Goal: Use online tool/utility: Utilize a website feature to perform a specific function

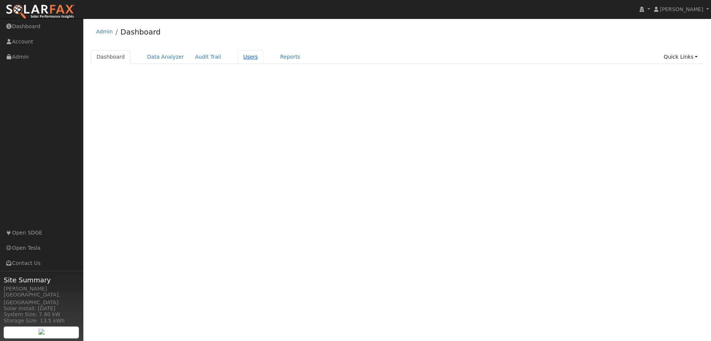
click at [240, 59] on link "Users" at bounding box center [251, 57] width 26 height 14
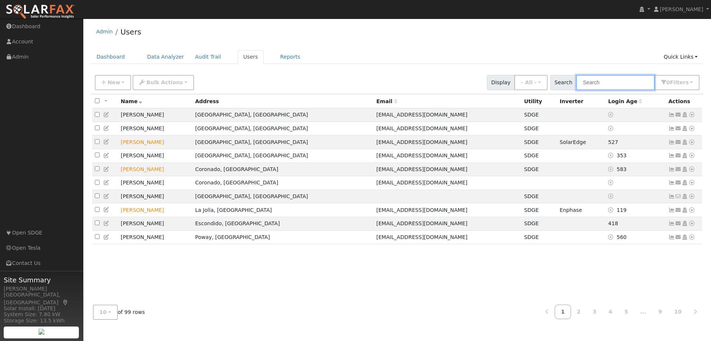
click at [600, 86] on input "text" at bounding box center [616, 82] width 79 height 15
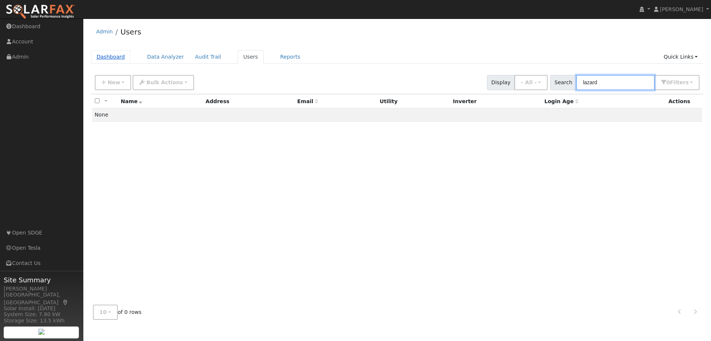
type input "lazard"
click at [103, 54] on link "Dashboard" at bounding box center [111, 57] width 40 height 14
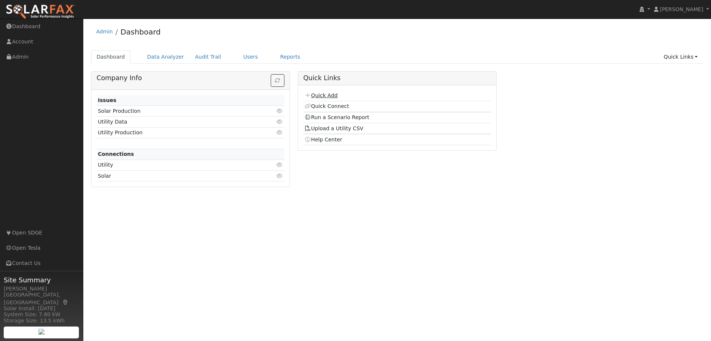
click at [323, 94] on link "Quick Add" at bounding box center [321, 95] width 33 height 6
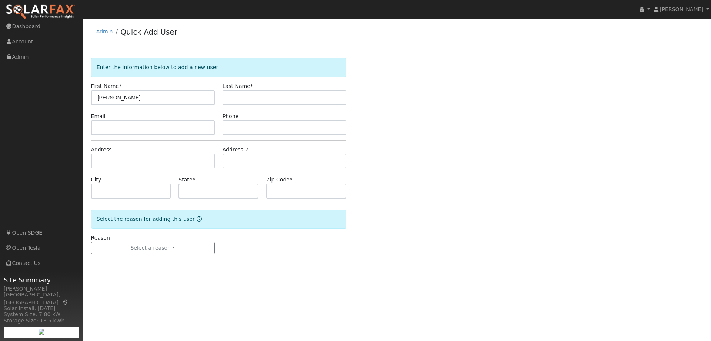
type input "Morris"
type input "Lazard"
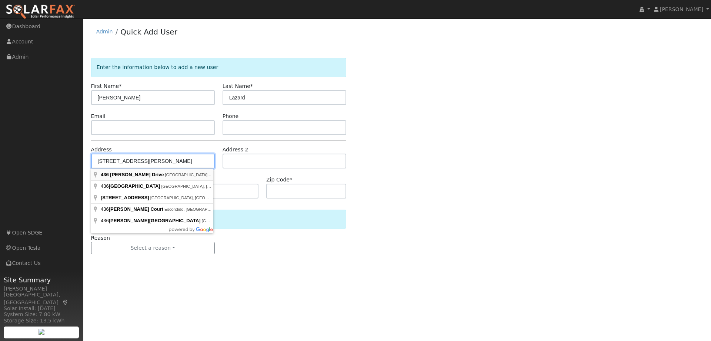
type input "436 Murray Drive"
type input "El Cajon"
type input "CA"
type input "92020"
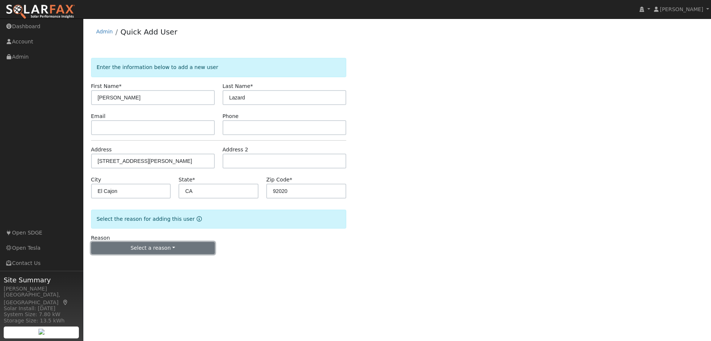
click at [136, 250] on button "Select a reason" at bounding box center [153, 248] width 124 height 13
click at [128, 284] on link "New customer has solar" at bounding box center [133, 284] width 82 height 10
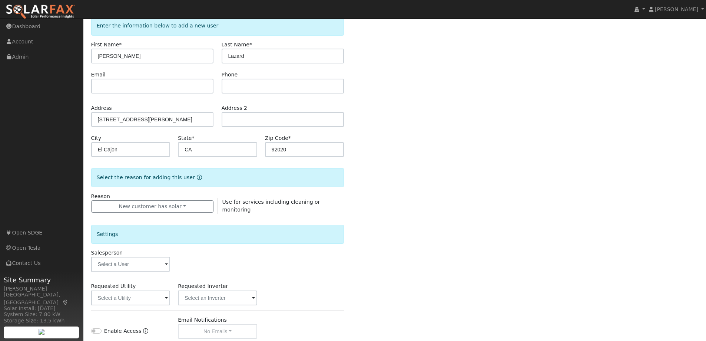
scroll to position [138, 0]
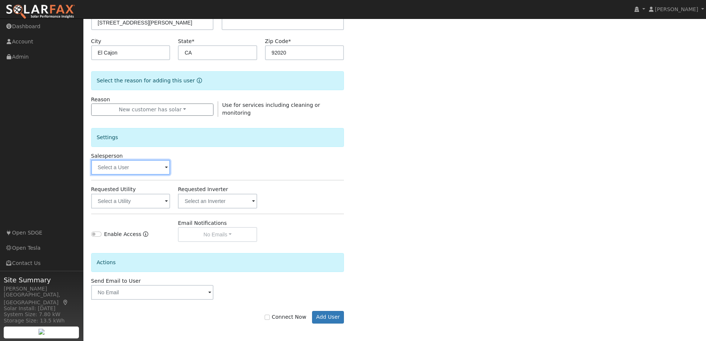
click at [116, 167] on input "text" at bounding box center [130, 167] width 79 height 15
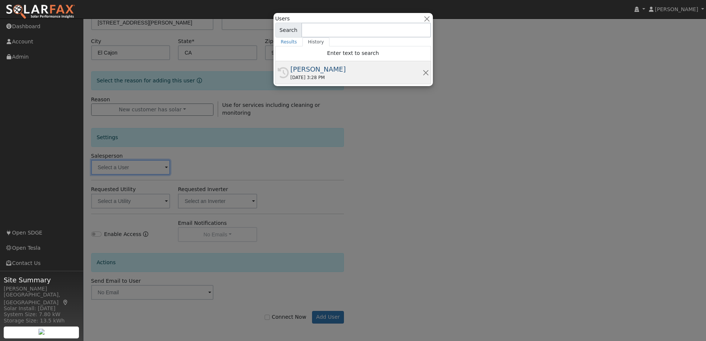
click at [307, 69] on div "[PERSON_NAME]" at bounding box center [357, 69] width 132 height 10
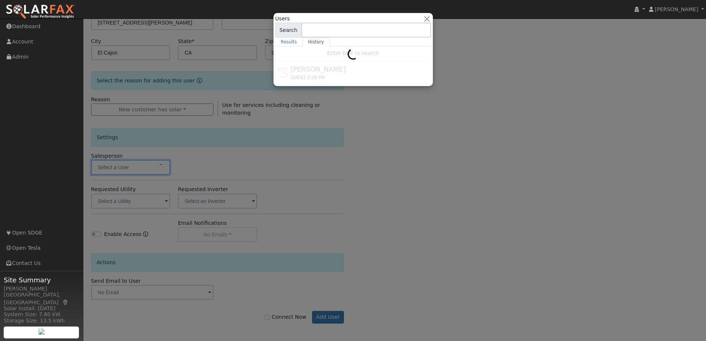
type input "[PERSON_NAME]"
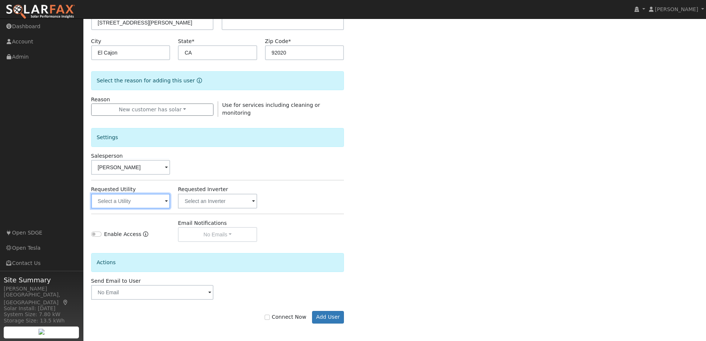
click at [153, 201] on input "text" at bounding box center [130, 200] width 79 height 15
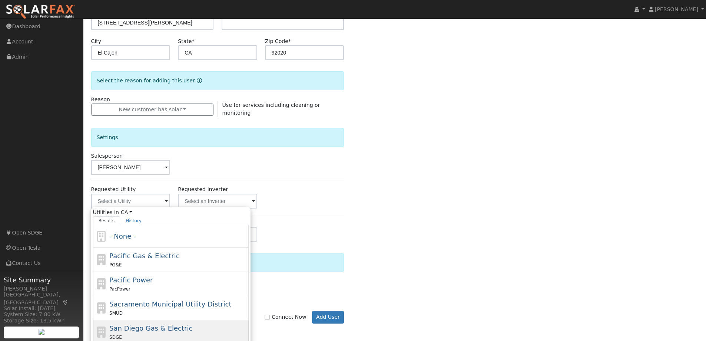
click at [145, 326] on span "San Diego Gas & Electric" at bounding box center [150, 328] width 83 height 8
type input "San Diego Gas & Electric"
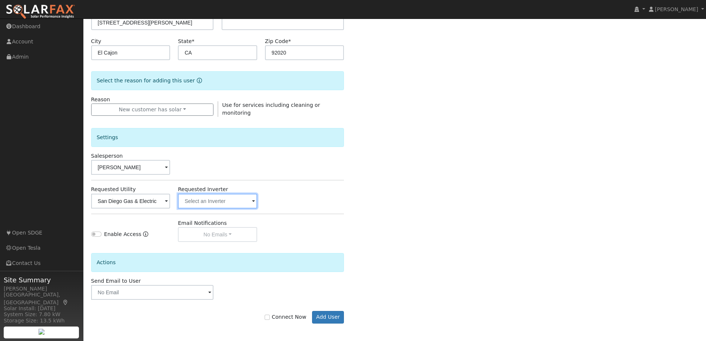
click at [240, 199] on input "text" at bounding box center [217, 200] width 79 height 15
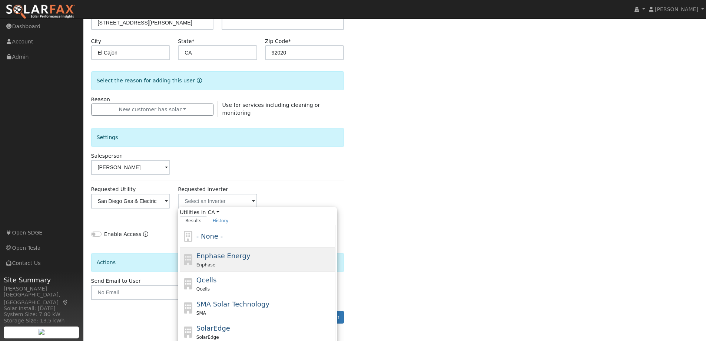
click at [229, 263] on div "Enphase" at bounding box center [264, 264] width 137 height 8
type input "Enphase Energy"
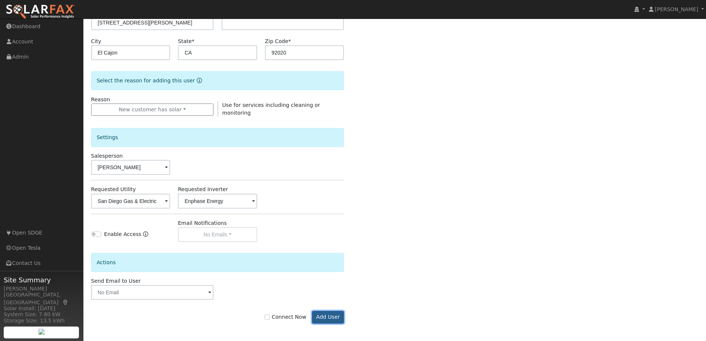
click at [333, 315] on button "Add User" at bounding box center [328, 317] width 32 height 13
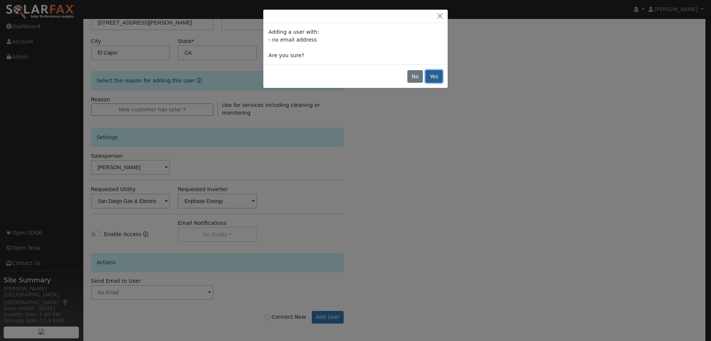
click at [434, 79] on button "Yes" at bounding box center [434, 76] width 17 height 13
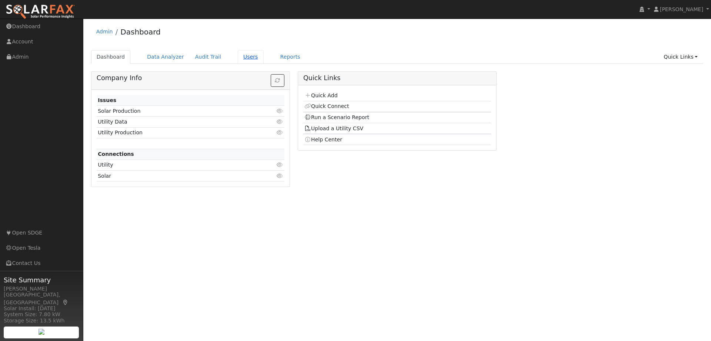
click at [240, 57] on link "Users" at bounding box center [251, 57] width 26 height 14
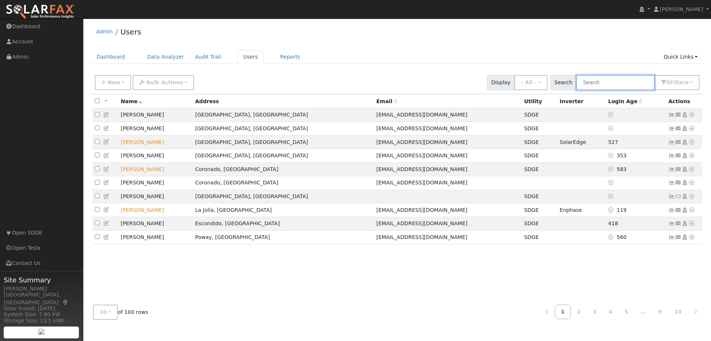
click at [590, 81] on input "text" at bounding box center [616, 82] width 79 height 15
type input "lazard"
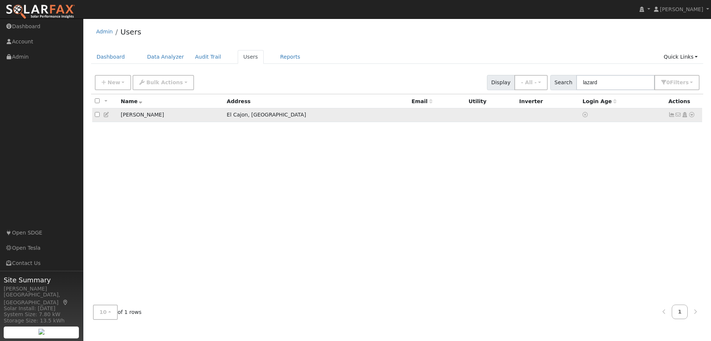
click at [693, 115] on icon at bounding box center [692, 114] width 7 height 5
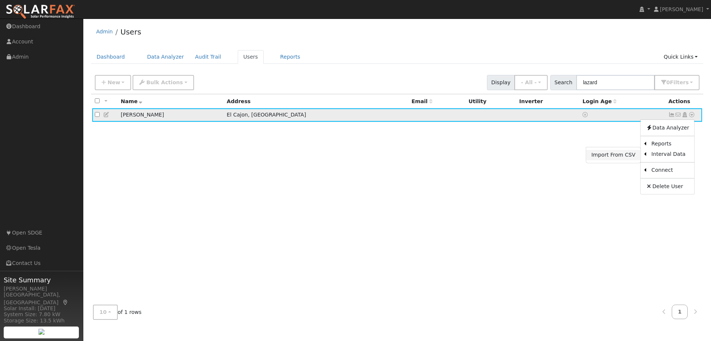
click at [625, 155] on link "Import From CSV" at bounding box center [614, 155] width 54 height 10
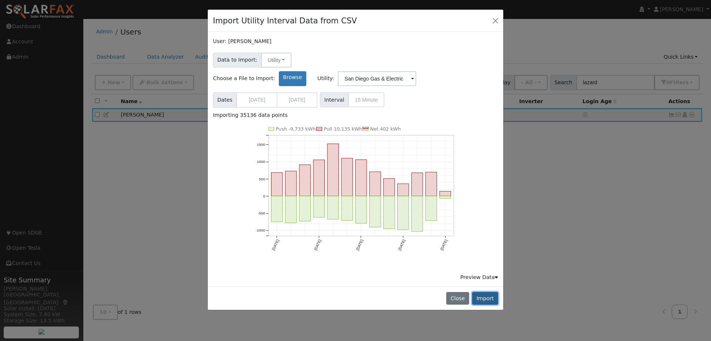
click at [487, 292] on button "Import" at bounding box center [485, 298] width 26 height 13
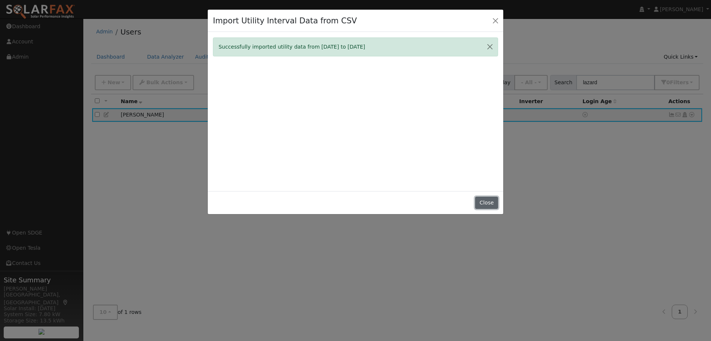
click at [482, 202] on button "Close" at bounding box center [486, 202] width 23 height 13
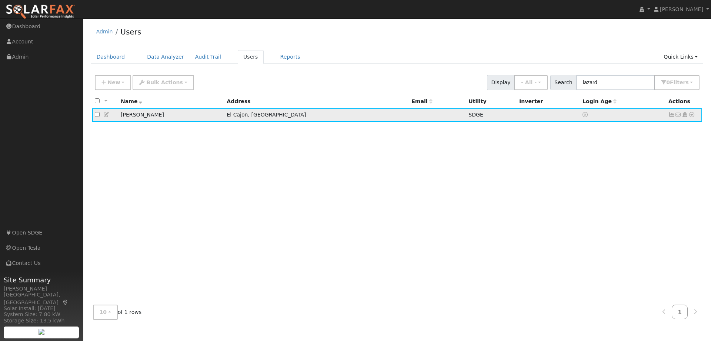
click at [693, 117] on icon at bounding box center [692, 114] width 7 height 5
drag, startPoint x: 625, startPoint y: 145, endPoint x: 621, endPoint y: 145, distance: 4.8
click at [0, 0] on link "Scenario" at bounding box center [0, 0] width 0 height 0
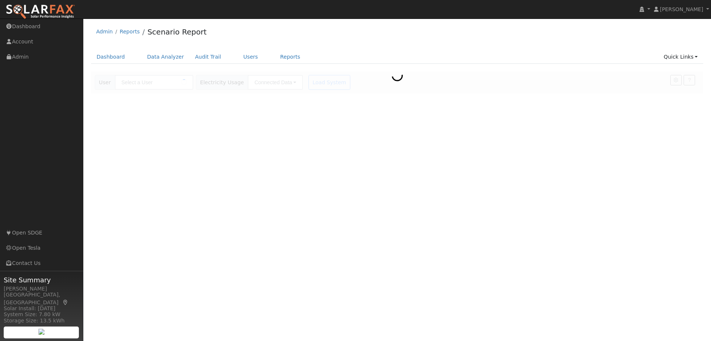
type input "[PERSON_NAME]"
type input "San Diego Gas & Electric"
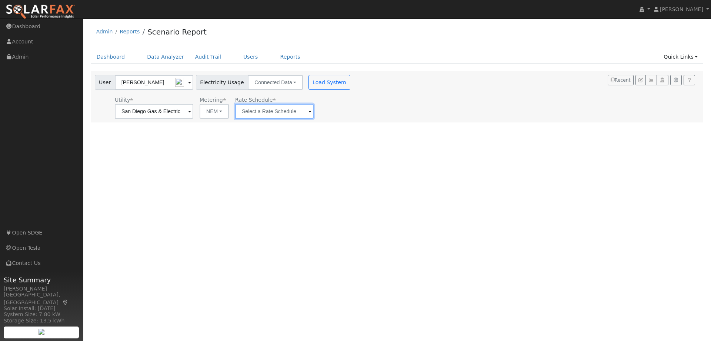
click at [279, 115] on input "text" at bounding box center [274, 111] width 79 height 15
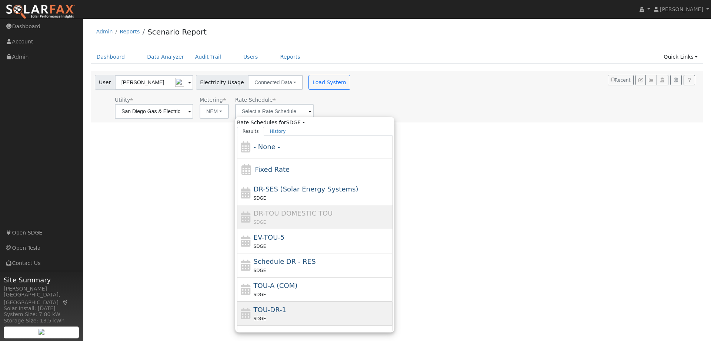
click at [273, 309] on span "TOU-DR-1" at bounding box center [270, 309] width 33 height 8
type input "TOU-DR-1"
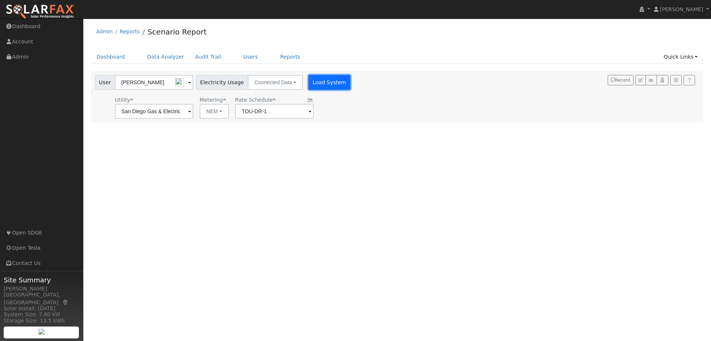
click at [316, 85] on button "Load System" at bounding box center [330, 82] width 42 height 15
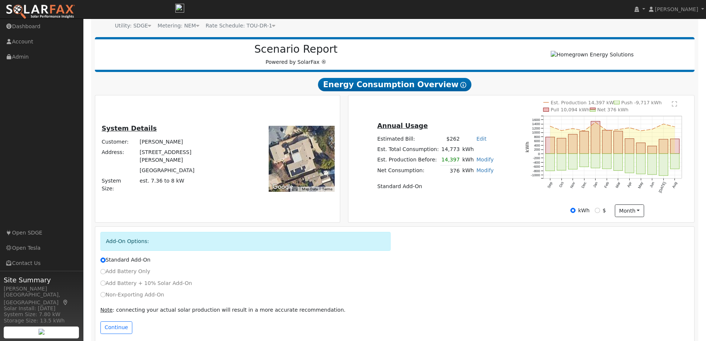
scroll to position [84, 0]
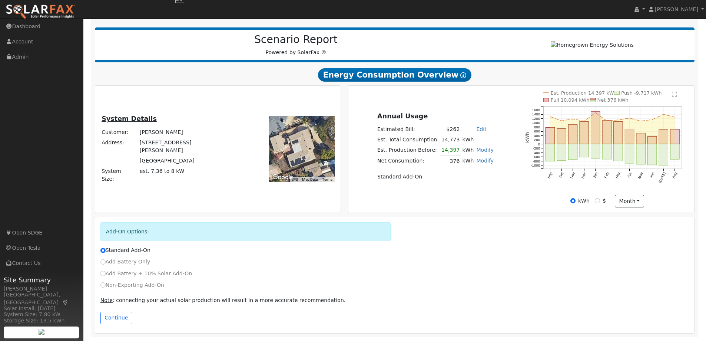
click at [100, 262] on label "Add Battery Only" at bounding box center [125, 262] width 50 height 8
click at [100, 262] on input "Add Battery Only" at bounding box center [102, 261] width 5 height 5
radio input "true"
radio input "false"
click at [113, 318] on button "Continue" at bounding box center [116, 317] width 32 height 13
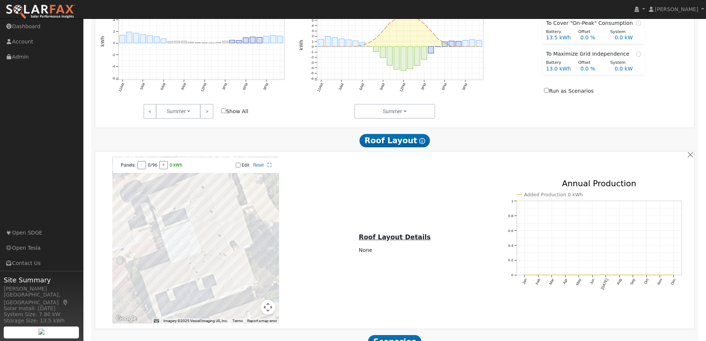
scroll to position [506, 0]
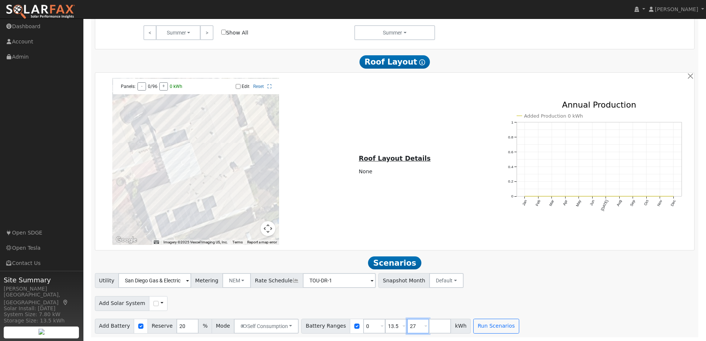
click at [407, 329] on input "27" at bounding box center [418, 325] width 22 height 15
click at [449, 301] on div "Add Solar System Use CSV Data" at bounding box center [394, 301] width 603 height 17
click at [455, 328] on button "Run Scenarios" at bounding box center [474, 325] width 46 height 15
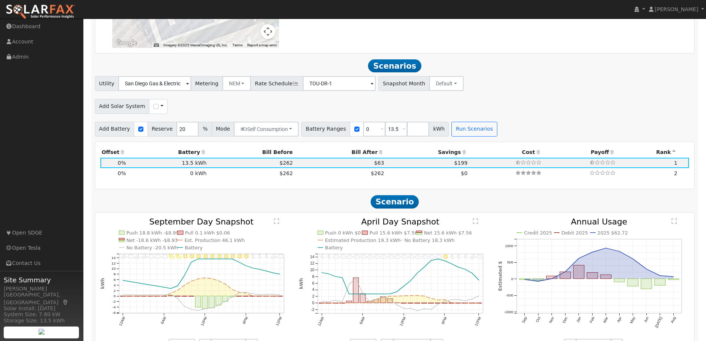
scroll to position [665, 0]
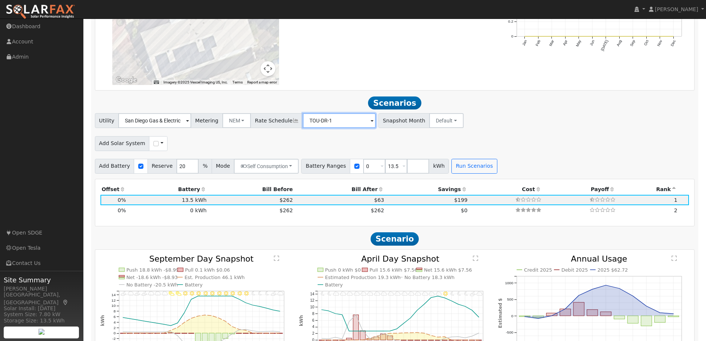
click at [328, 122] on input "TOU-DR-1" at bounding box center [339, 120] width 73 height 15
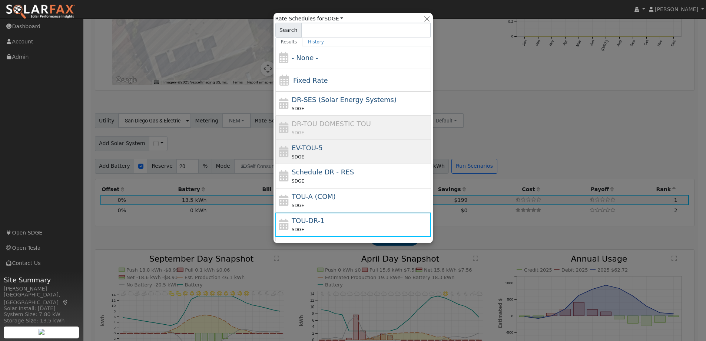
click at [322, 147] on div "EV-TOU-5 SDGE" at bounding box center [360, 152] width 137 height 18
type input "EV-TOU-5"
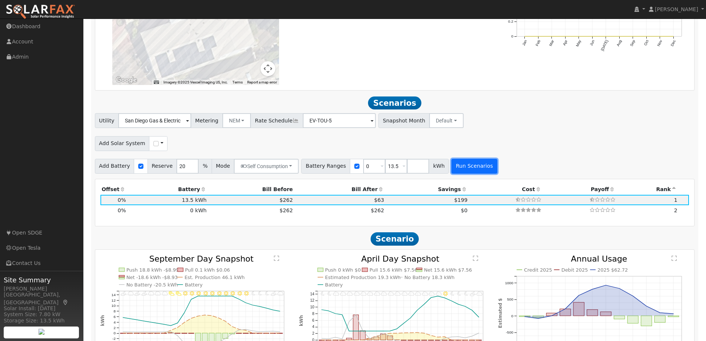
click at [458, 168] on button "Run Scenarios" at bounding box center [474, 166] width 46 height 15
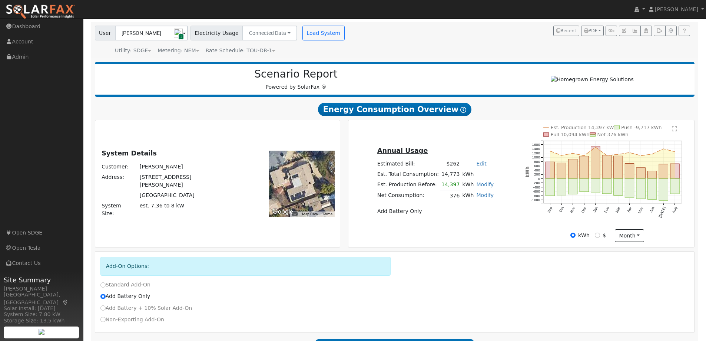
scroll to position [0, 0]
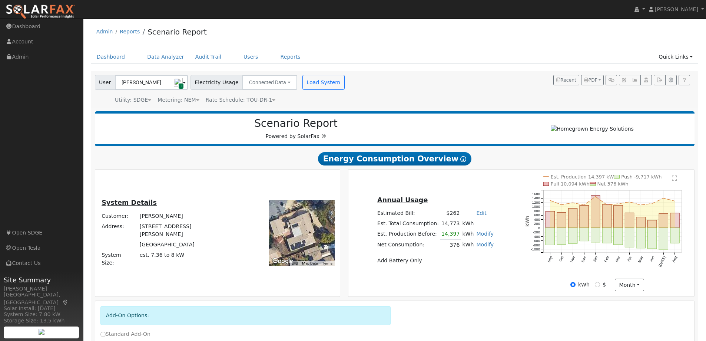
click at [272, 101] on icon at bounding box center [273, 99] width 3 height 5
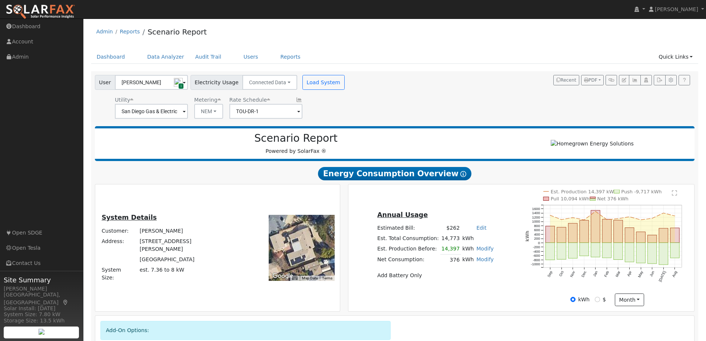
click at [297, 115] on span at bounding box center [298, 111] width 3 height 9
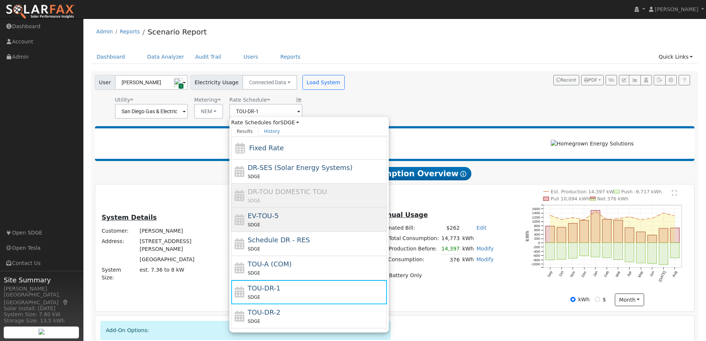
scroll to position [33, 0]
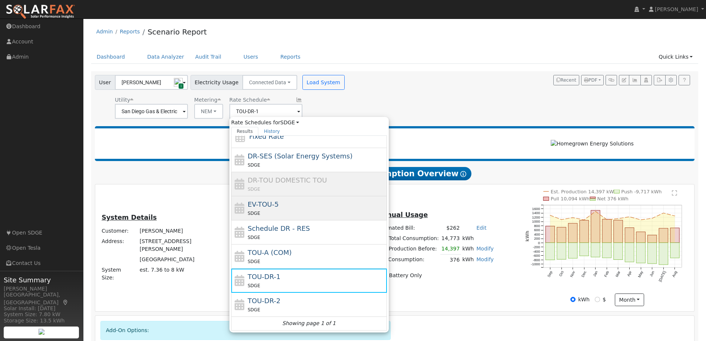
click at [265, 206] on span "EV-TOU-5" at bounding box center [263, 204] width 31 height 8
type input "EV-TOU-5"
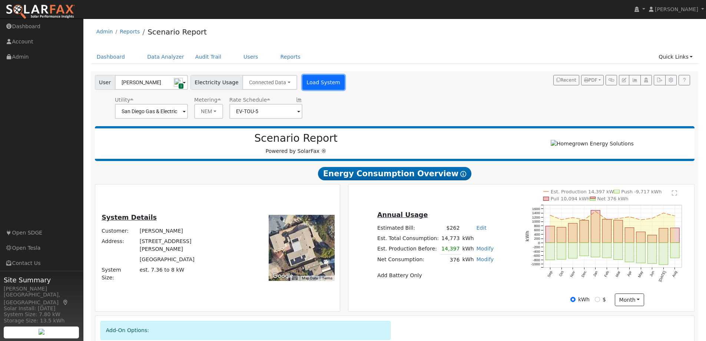
click at [309, 78] on button "Load System" at bounding box center [323, 82] width 42 height 15
radio input "false"
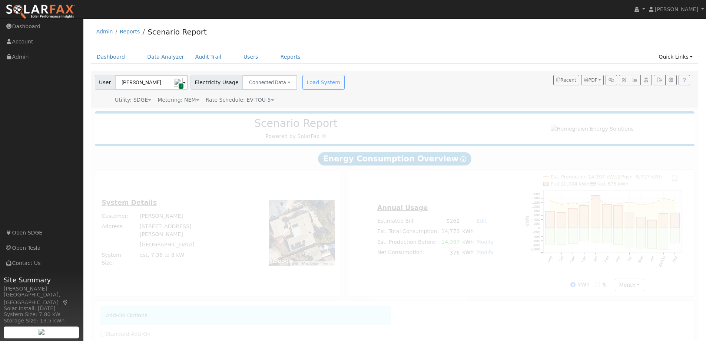
radio input "true"
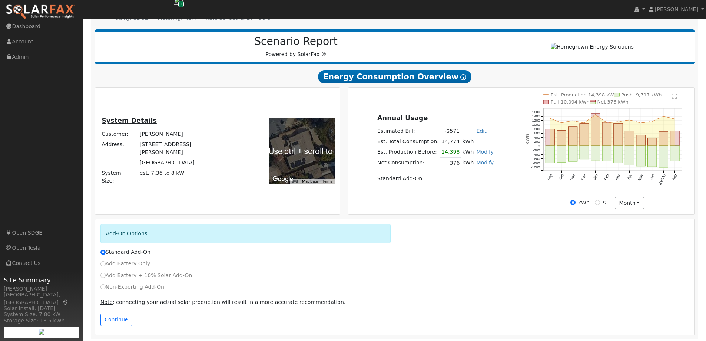
scroll to position [84, 0]
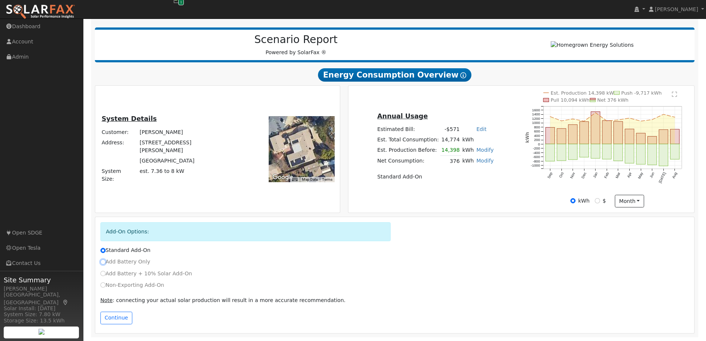
click at [102, 262] on input "Add Battery Only" at bounding box center [102, 261] width 5 height 5
radio input "true"
radio input "false"
click at [112, 314] on button "Continue" at bounding box center [116, 317] width 32 height 13
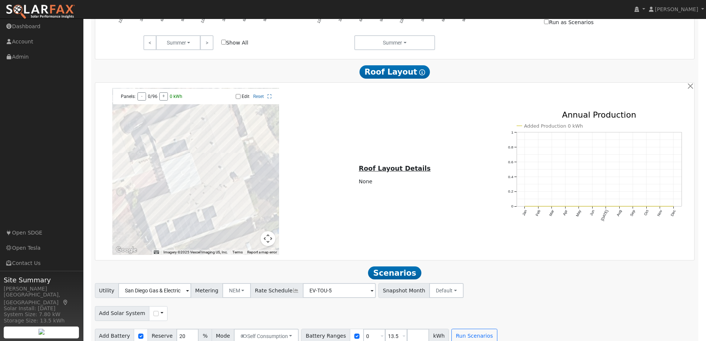
scroll to position [506, 0]
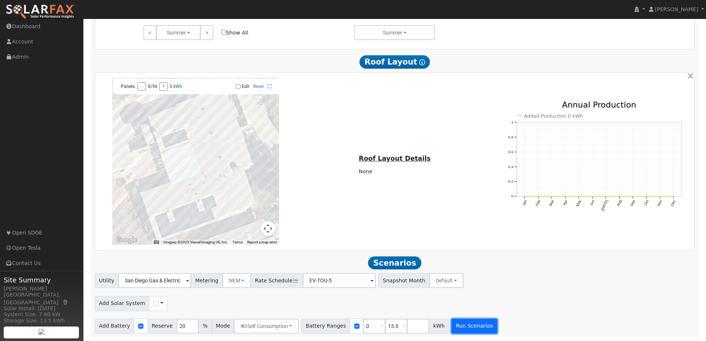
click at [463, 329] on button "Run Scenarios" at bounding box center [474, 325] width 46 height 15
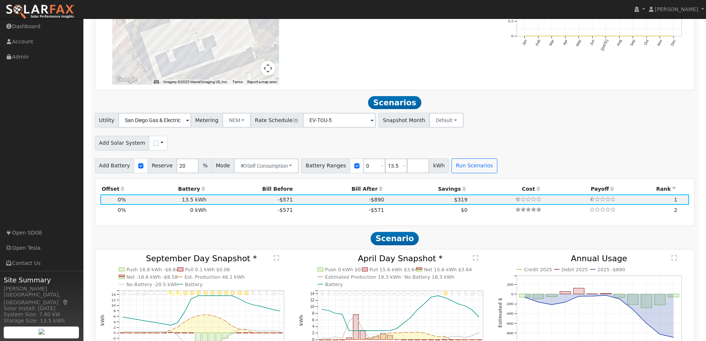
scroll to position [665, 0]
click at [329, 123] on input "EV-TOU-5" at bounding box center [339, 120] width 73 height 15
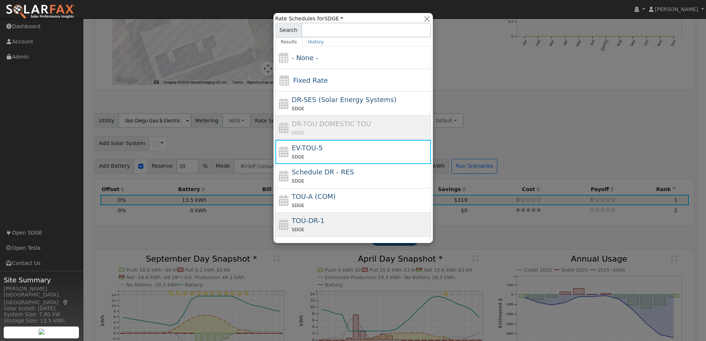
click at [312, 219] on span "TOU-DR-1" at bounding box center [308, 220] width 33 height 8
type input "TOU-DR-1"
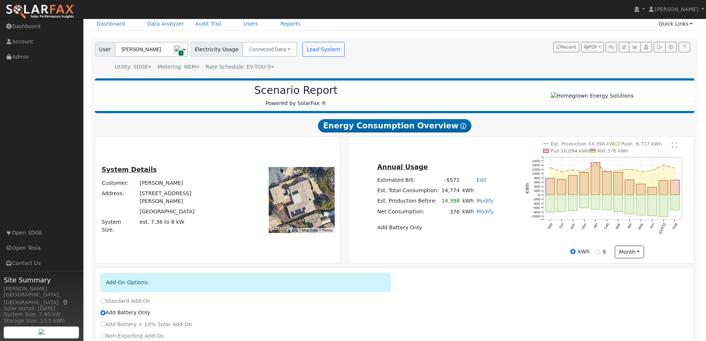
scroll to position [0, 0]
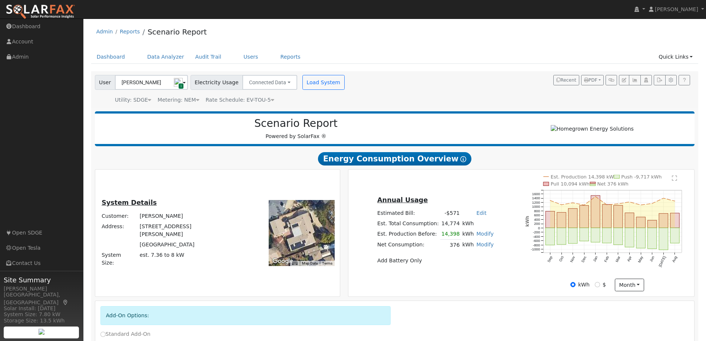
click at [271, 101] on icon at bounding box center [272, 99] width 3 height 5
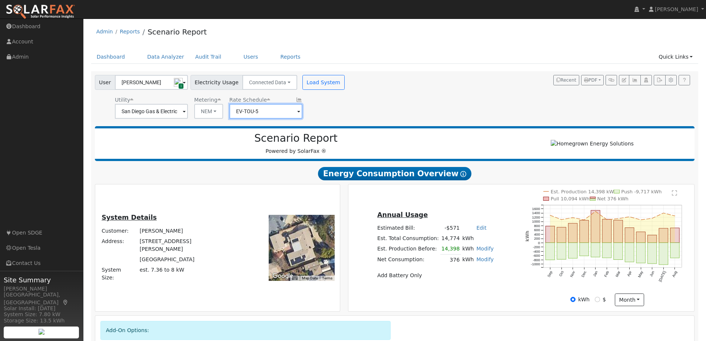
click at [278, 111] on input "EV-TOU-5" at bounding box center [265, 111] width 73 height 15
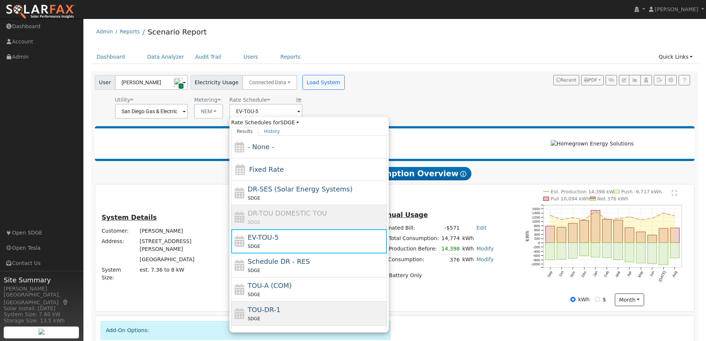
click at [272, 311] on span "TOU-DR-1" at bounding box center [264, 309] width 33 height 8
type input "TOU-DR-1"
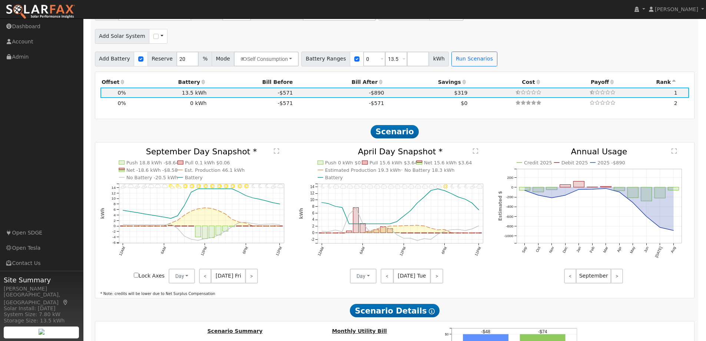
scroll to position [704, 0]
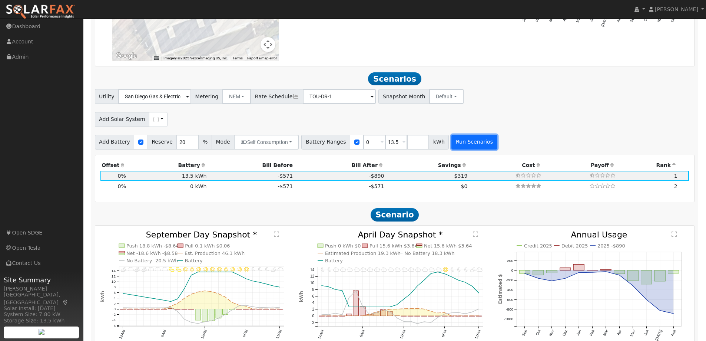
click at [456, 142] on button "Run Scenarios" at bounding box center [474, 142] width 46 height 15
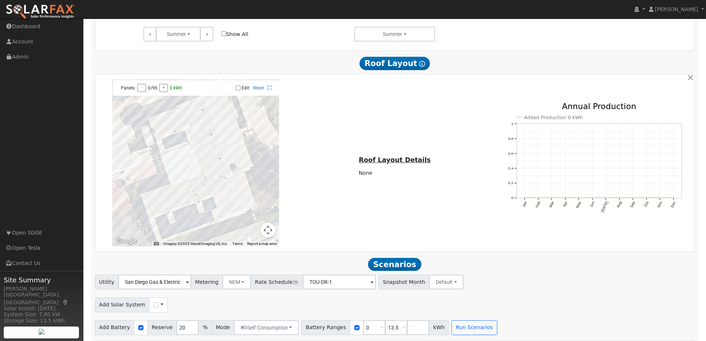
scroll to position [667, 0]
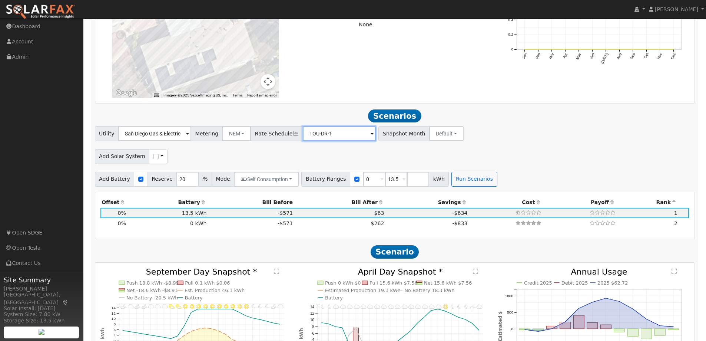
click at [326, 135] on input "TOU-DR-1" at bounding box center [339, 133] width 73 height 15
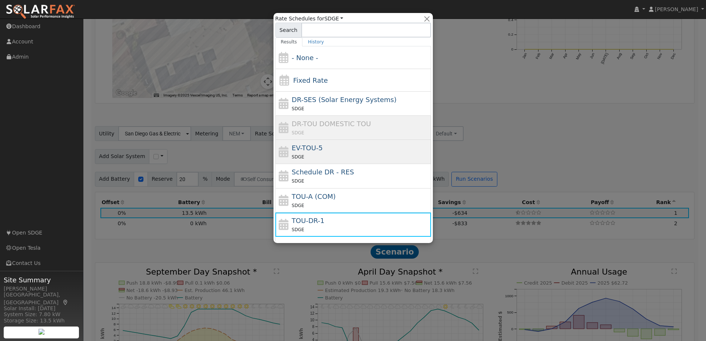
click at [322, 156] on div "SDGE" at bounding box center [360, 157] width 137 height 8
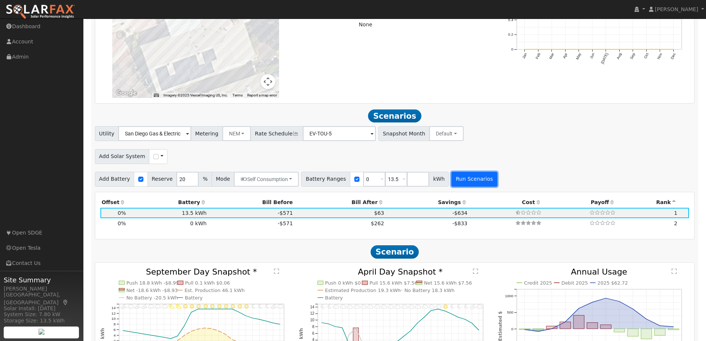
click at [460, 183] on button "Run Scenarios" at bounding box center [474, 179] width 46 height 15
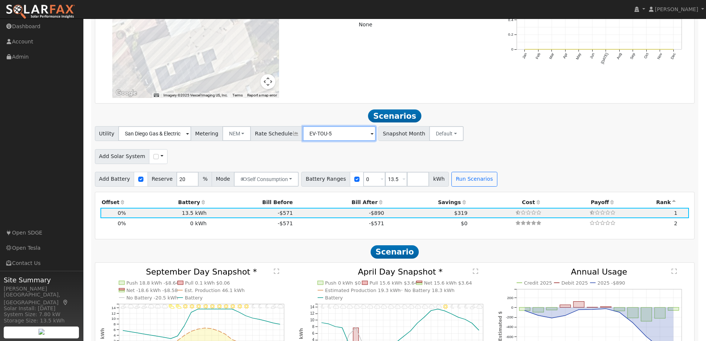
click at [335, 135] on input "EV-TOU-5" at bounding box center [339, 133] width 73 height 15
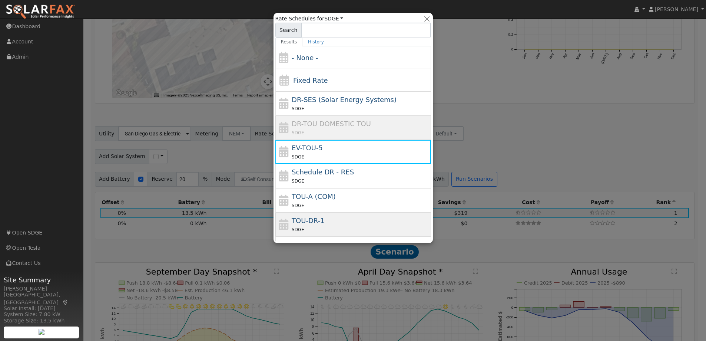
click at [317, 221] on span "TOU-DR-1" at bounding box center [308, 220] width 33 height 8
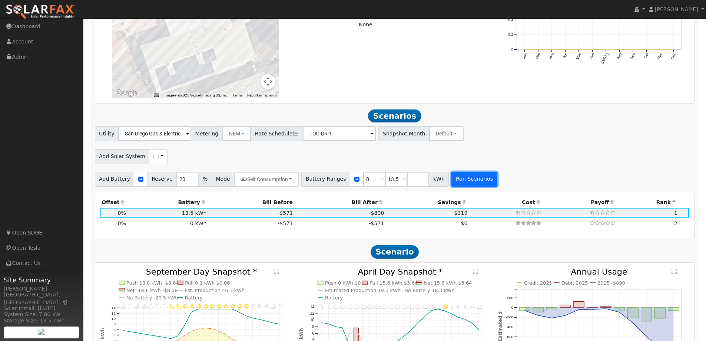
click at [462, 179] on button "Run Scenarios" at bounding box center [474, 179] width 46 height 15
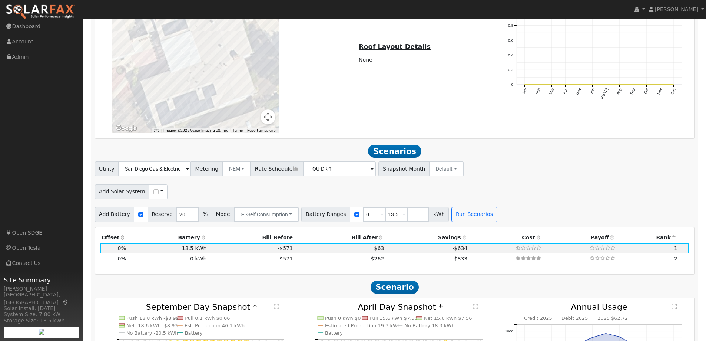
scroll to position [630, 0]
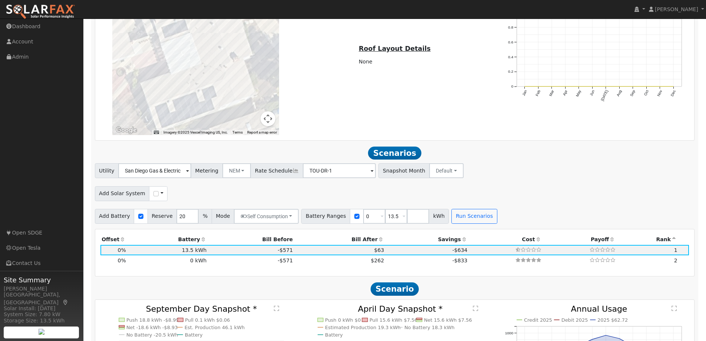
click at [371, 170] on span at bounding box center [372, 171] width 3 height 9
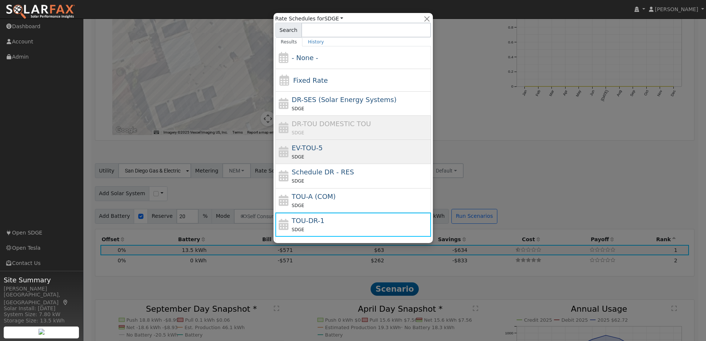
click at [324, 152] on div "EV-TOU-5 SDGE" at bounding box center [360, 152] width 137 height 18
type input "EV-TOU-5"
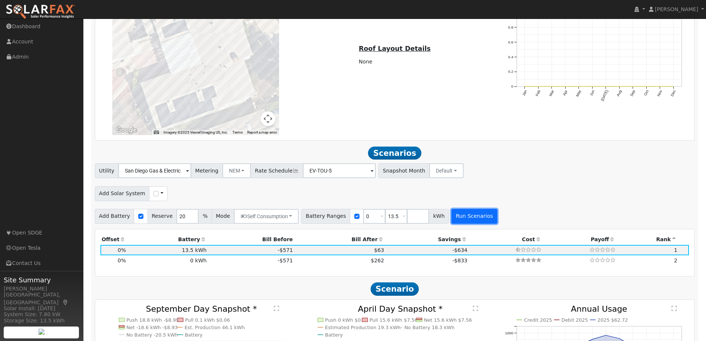
click at [458, 219] on button "Run Scenarios" at bounding box center [474, 216] width 46 height 15
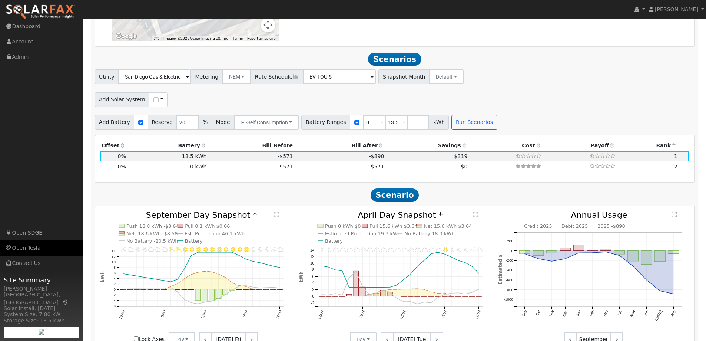
scroll to position [754, 0]
